Goal: Book appointment/travel/reservation

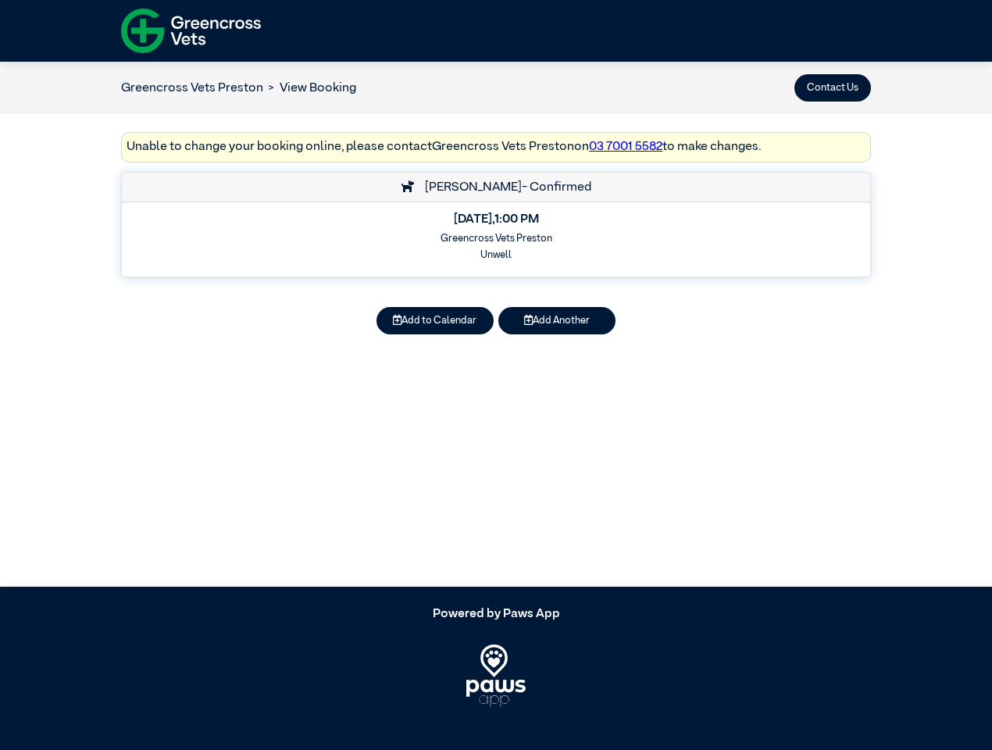
click at [833, 88] on button "Contact Us" at bounding box center [833, 87] width 77 height 27
click at [435, 320] on button "Add to Calendar" at bounding box center [435, 320] width 117 height 27
click at [557, 320] on button "Add Another" at bounding box center [557, 320] width 117 height 27
